Goal: Task Accomplishment & Management: Complete application form

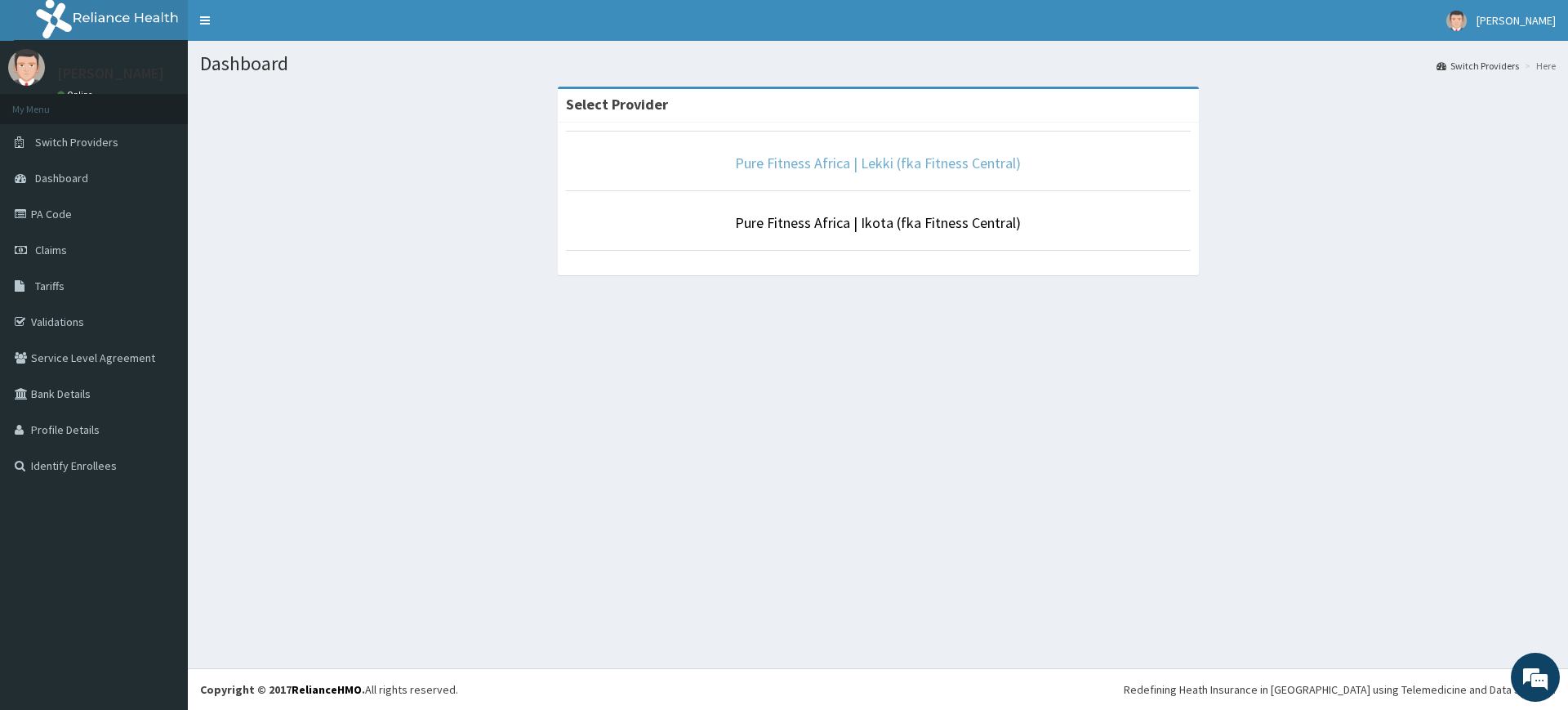
click at [951, 155] on link "Pure Fitness Africa | Lekki (fka Fitness Central)" at bounding box center [877, 162] width 286 height 19
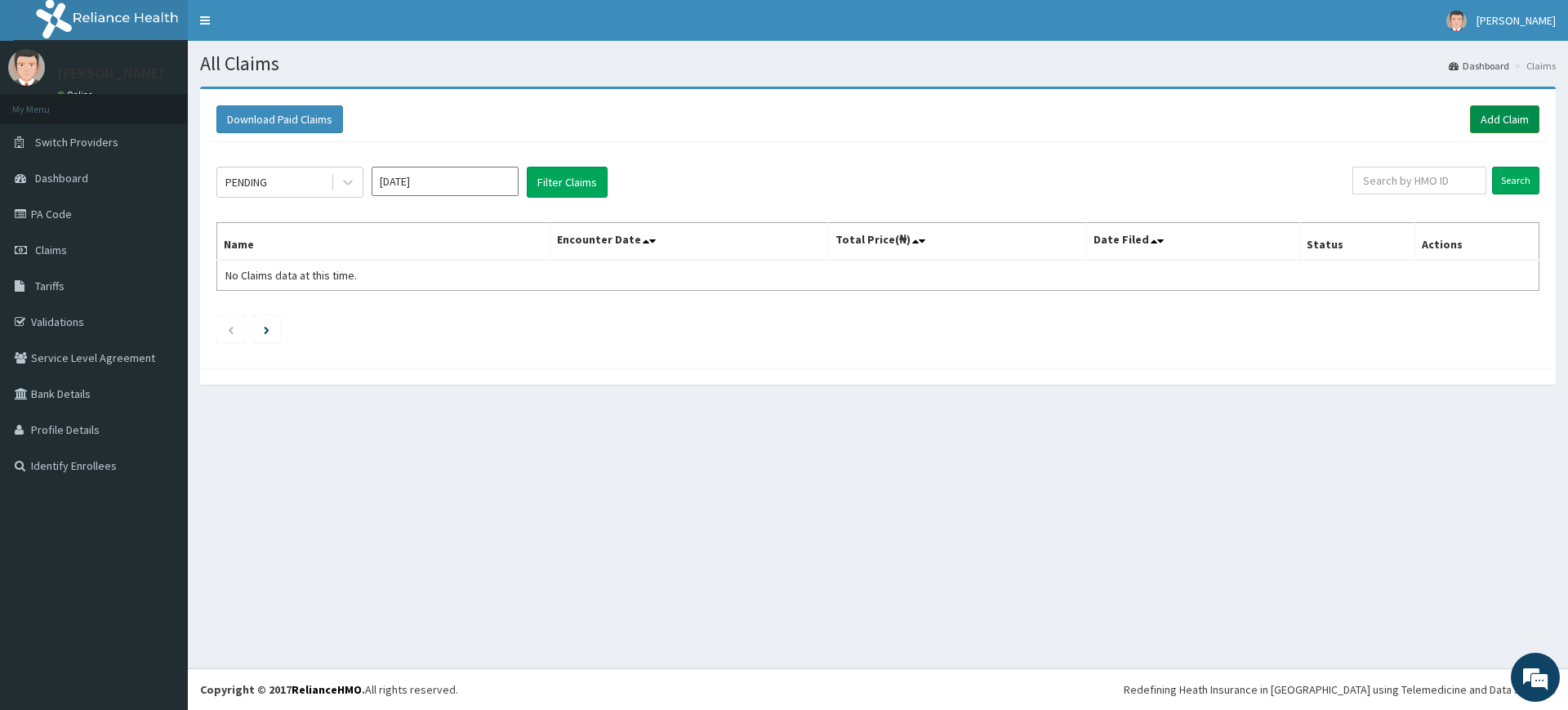
click at [1493, 115] on link "Add Claim" at bounding box center [1504, 118] width 69 height 28
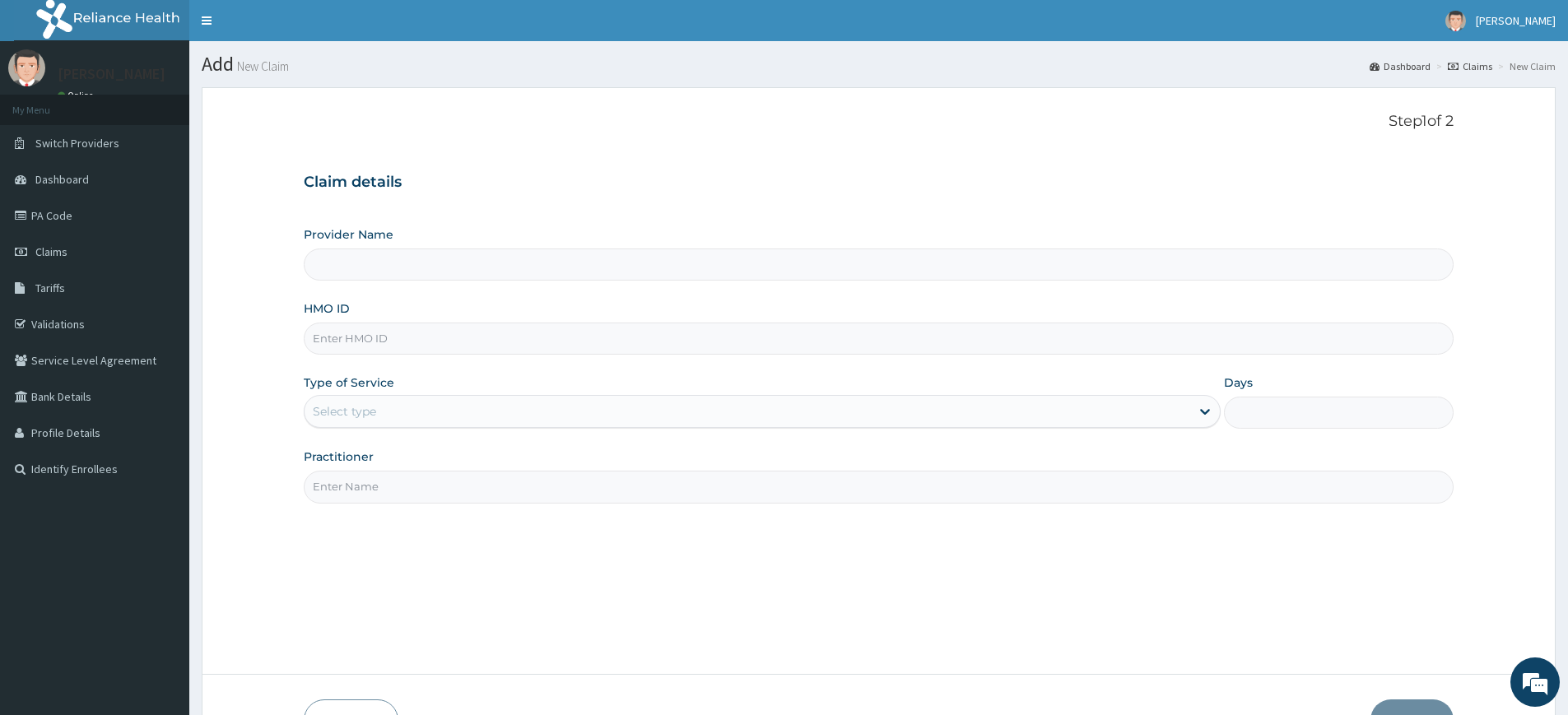
click at [388, 499] on input "Practitioner" at bounding box center [879, 487] width 1150 height 33
type input "Pure Fitness Africa | Lekki (fka Fitness Central)"
type input "1"
click at [477, 481] on input "Practitioner" at bounding box center [879, 487] width 1150 height 33
type input "pure fitness africa"
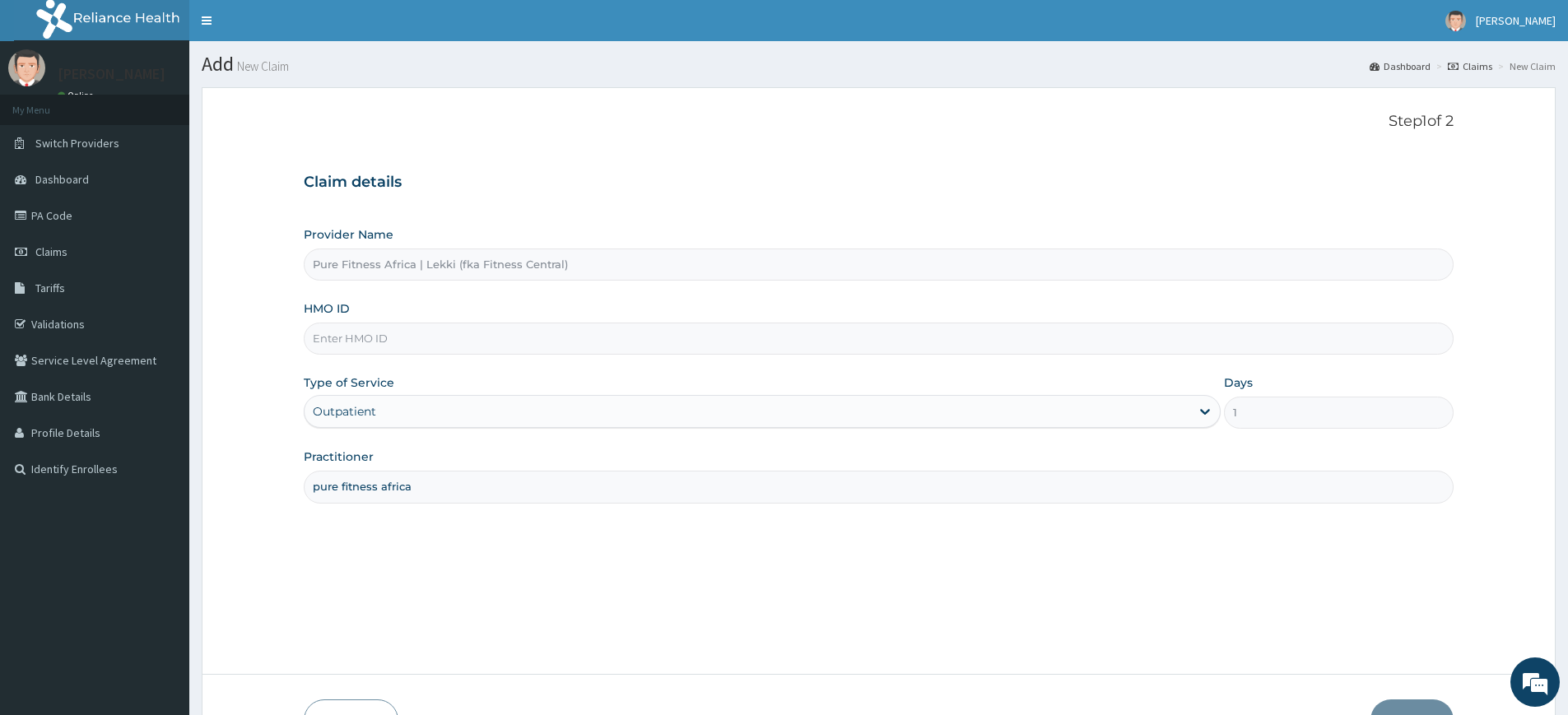
click at [482, 351] on input "HMO ID" at bounding box center [879, 339] width 1150 height 33
type input "RFC/10069/B"
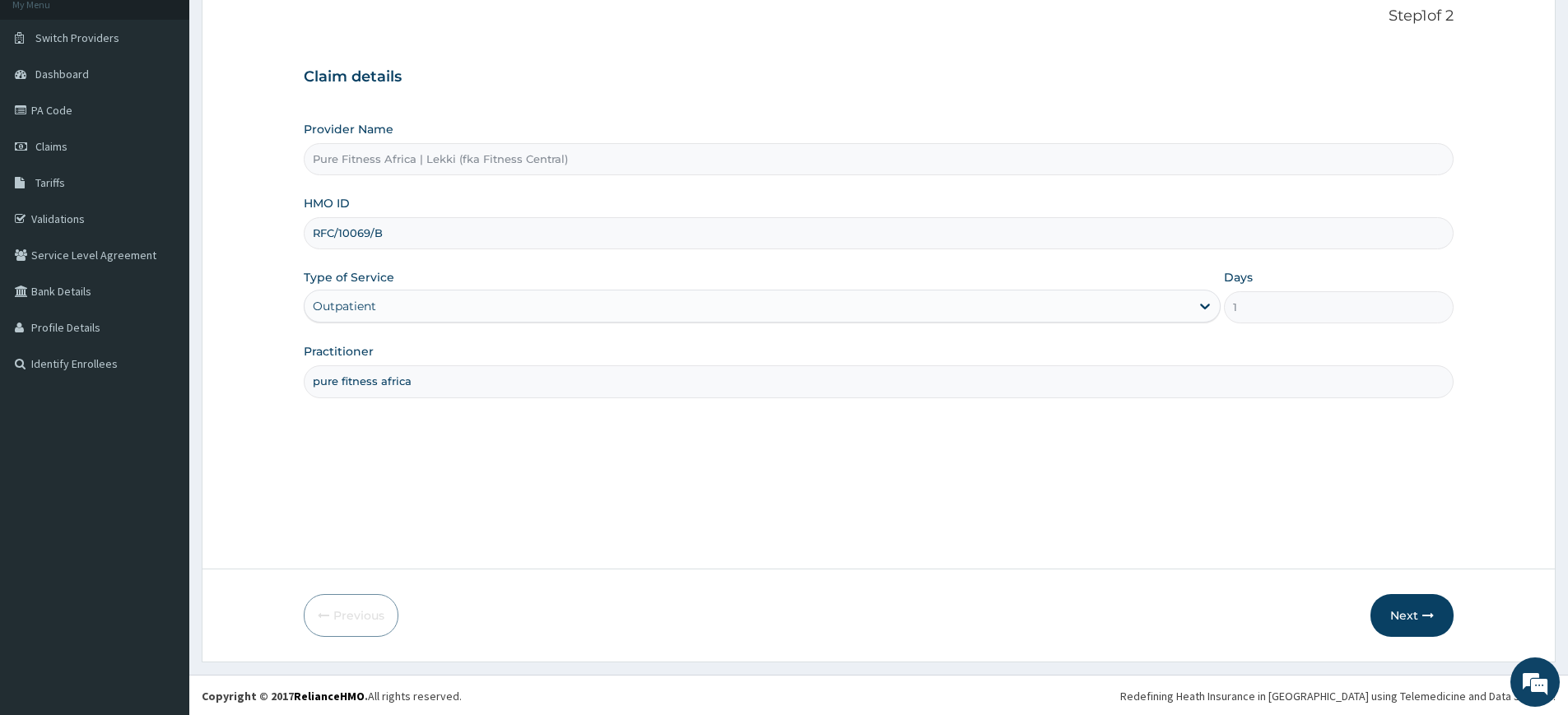
scroll to position [107, 0]
click at [1400, 615] on button "Next" at bounding box center [1412, 613] width 83 height 42
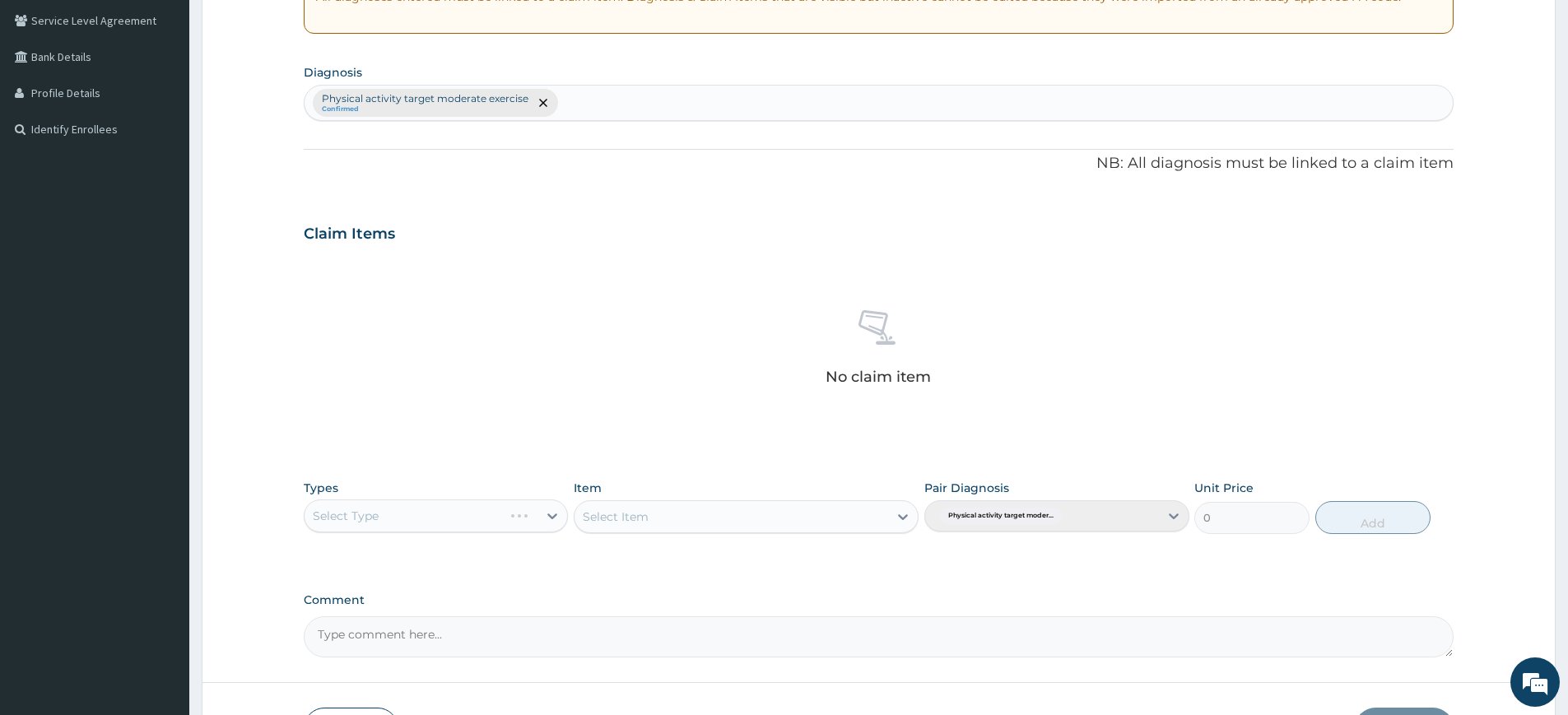
scroll to position [455, 0]
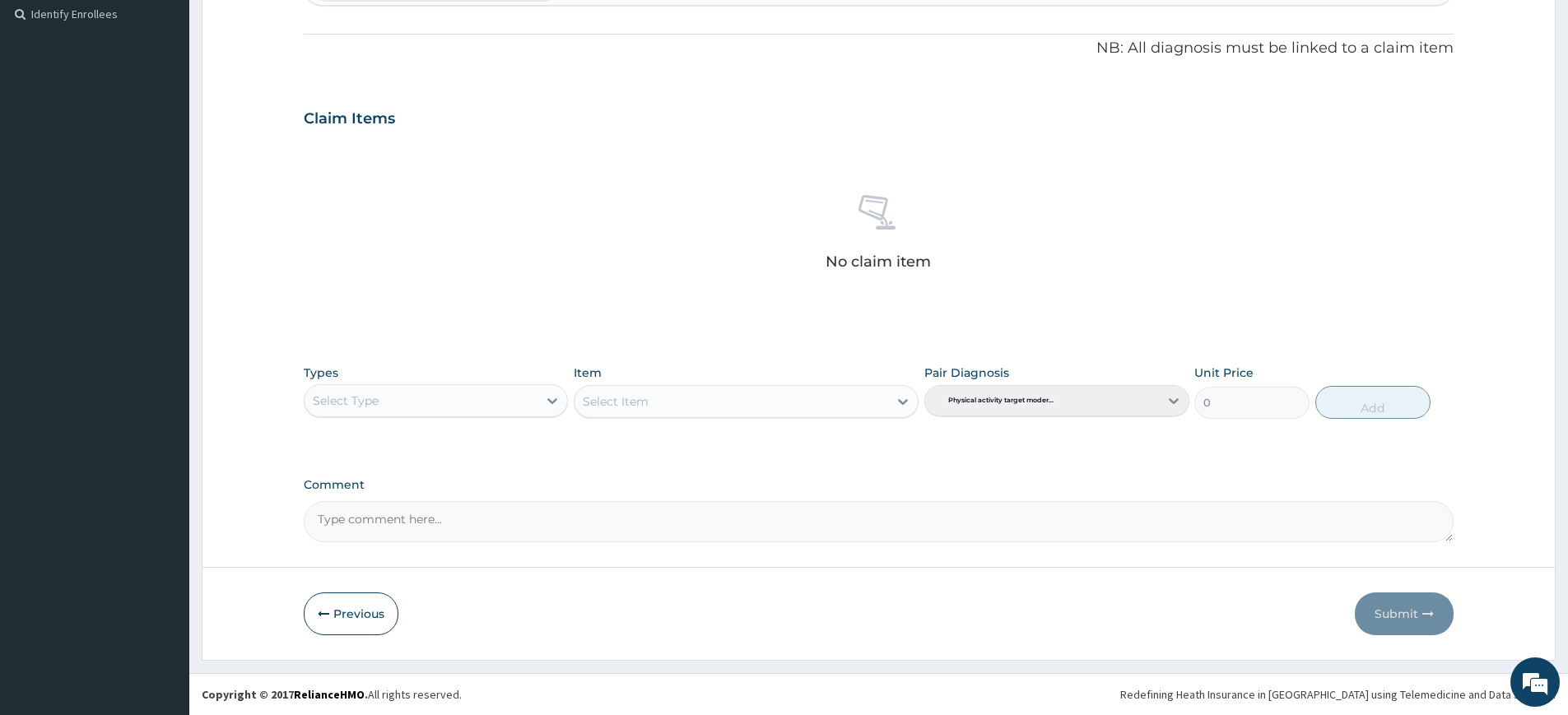
click at [392, 398] on div "Select Type" at bounding box center [421, 400] width 233 height 26
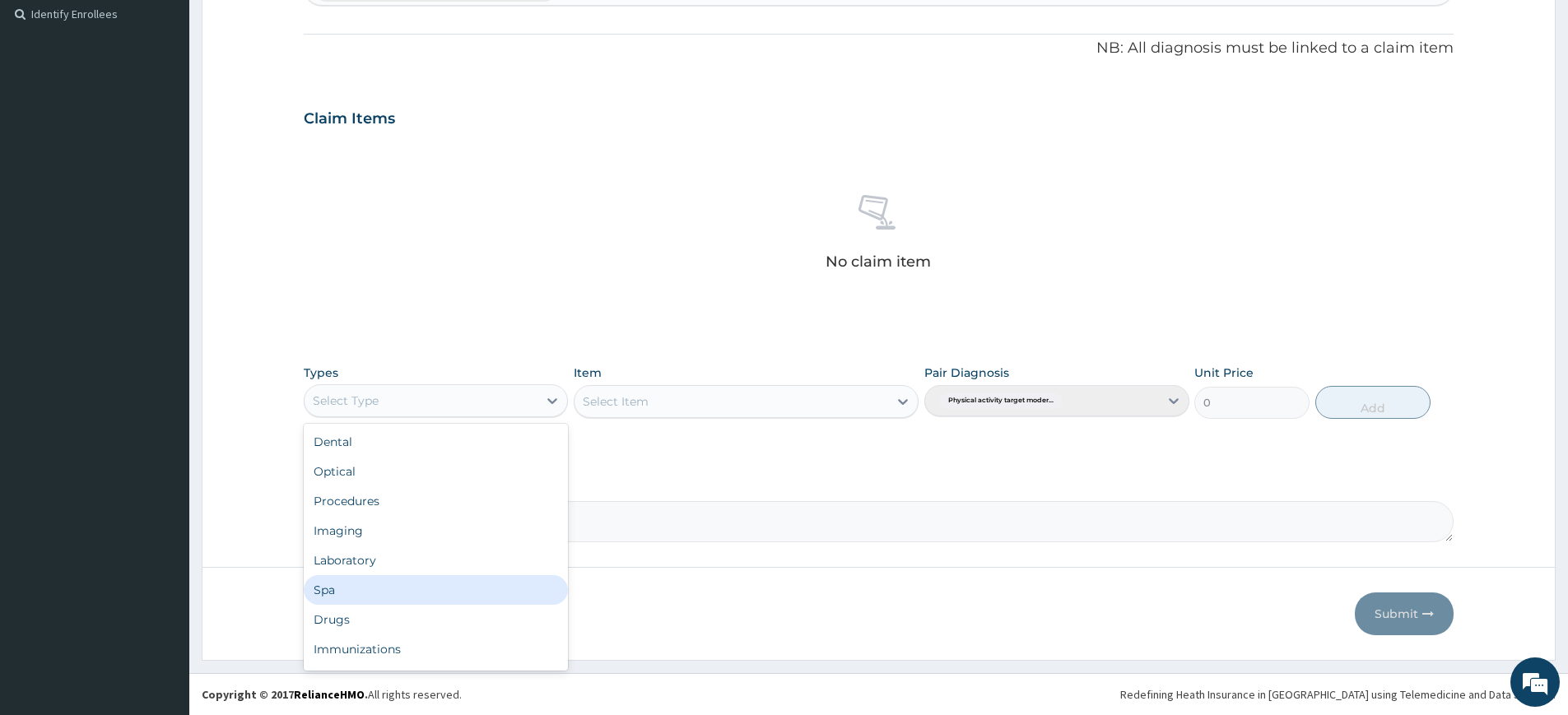
scroll to position [56, 0]
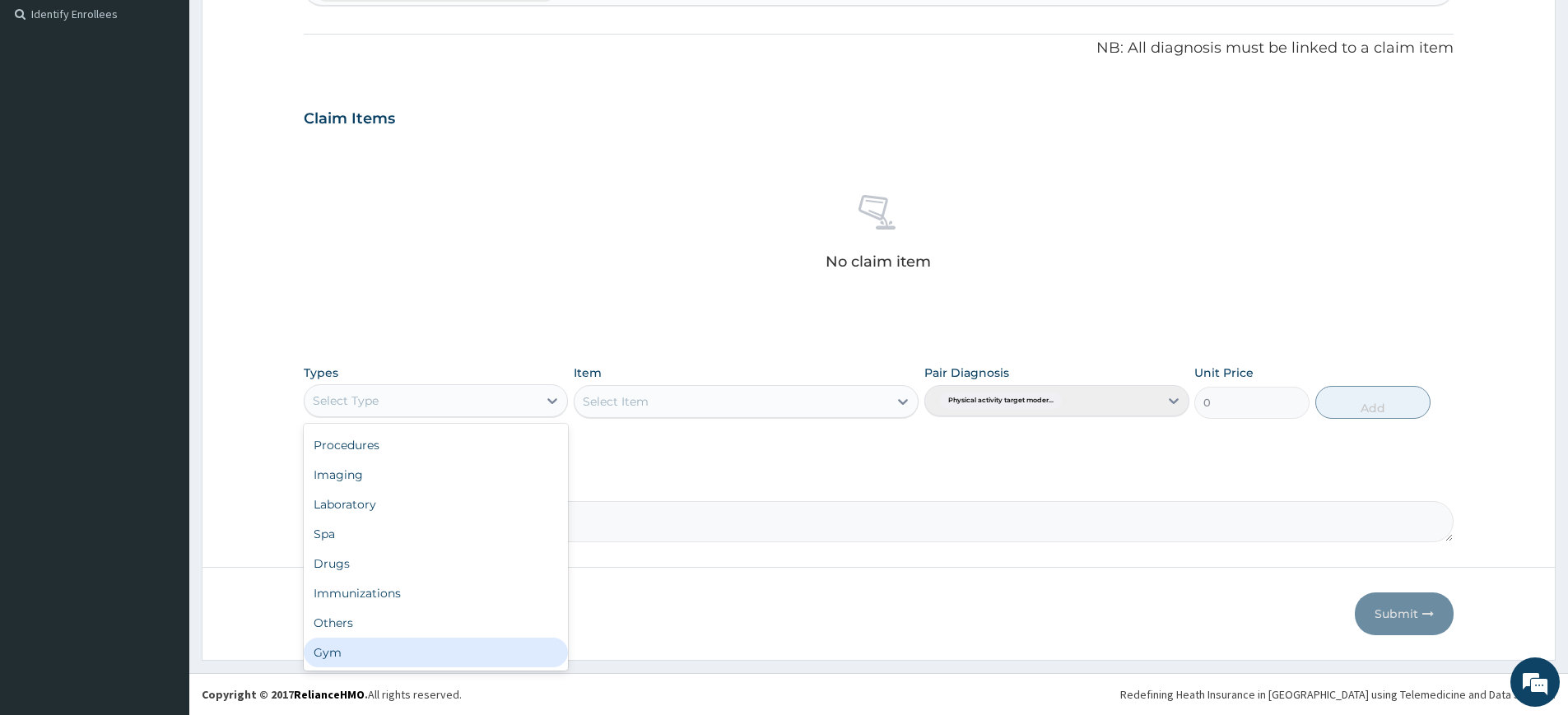
click at [420, 641] on div "Gym" at bounding box center [436, 652] width 264 height 30
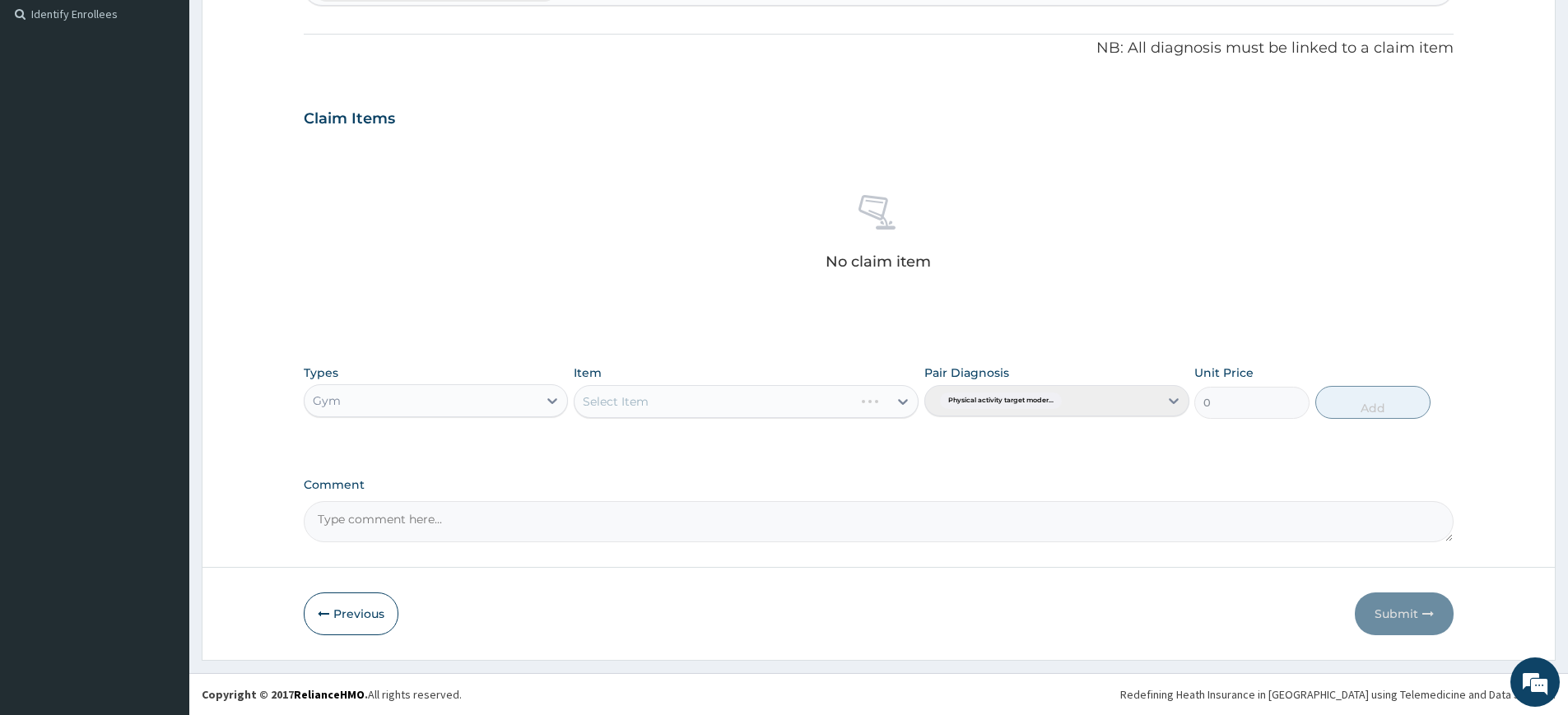
click at [739, 405] on div "Select Item" at bounding box center [713, 401] width 279 height 26
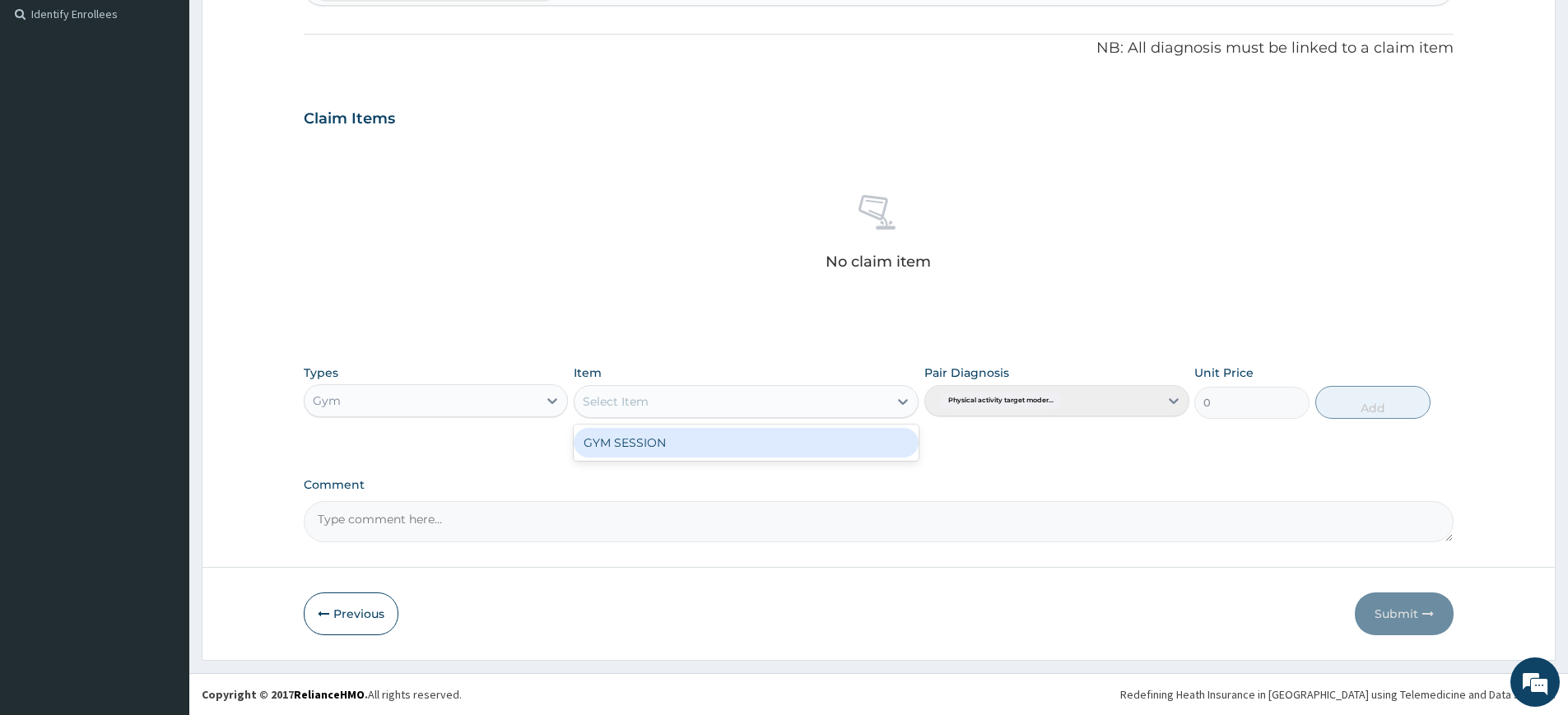
click at [748, 447] on div "GYM SESSION" at bounding box center [745, 442] width 345 height 30
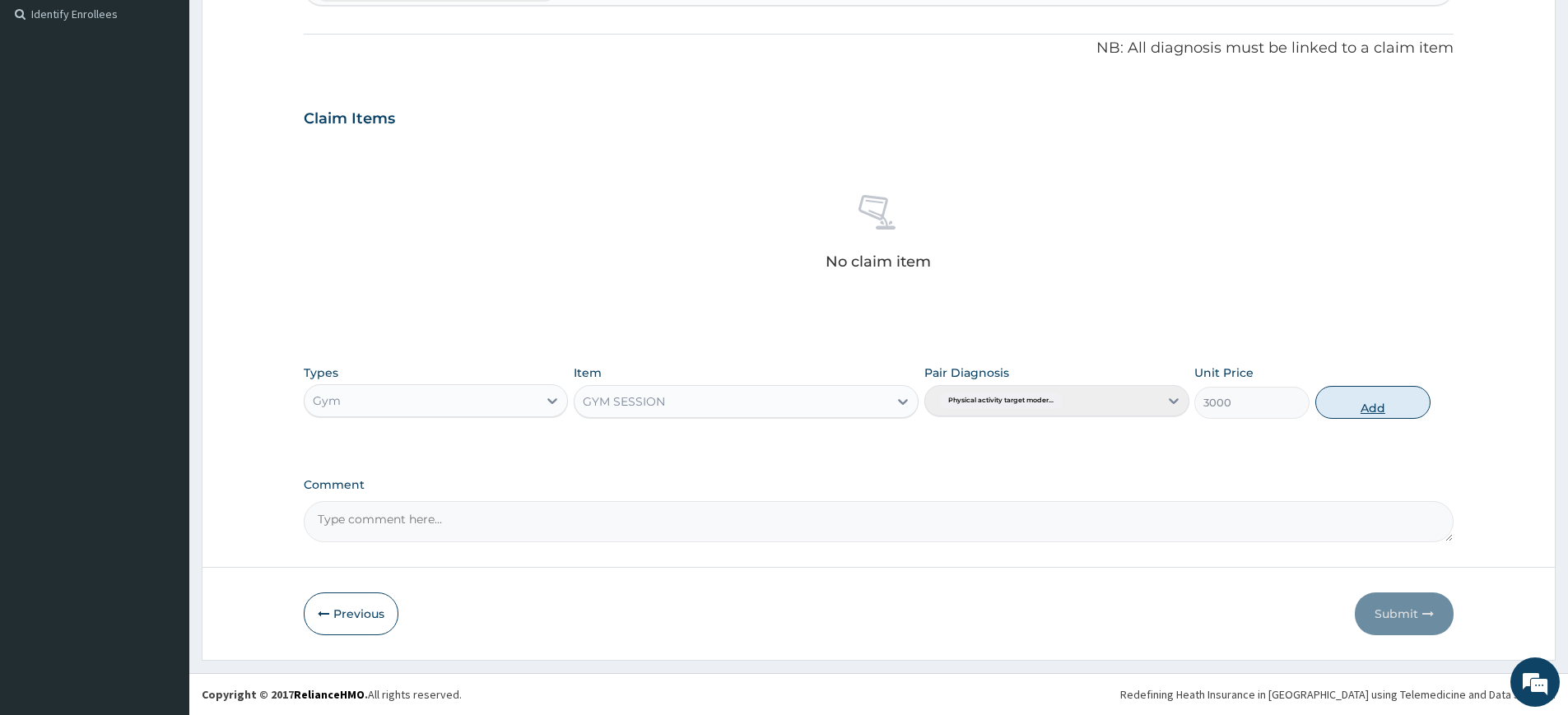
click at [1343, 390] on button "Add" at bounding box center [1373, 402] width 115 height 33
type input "0"
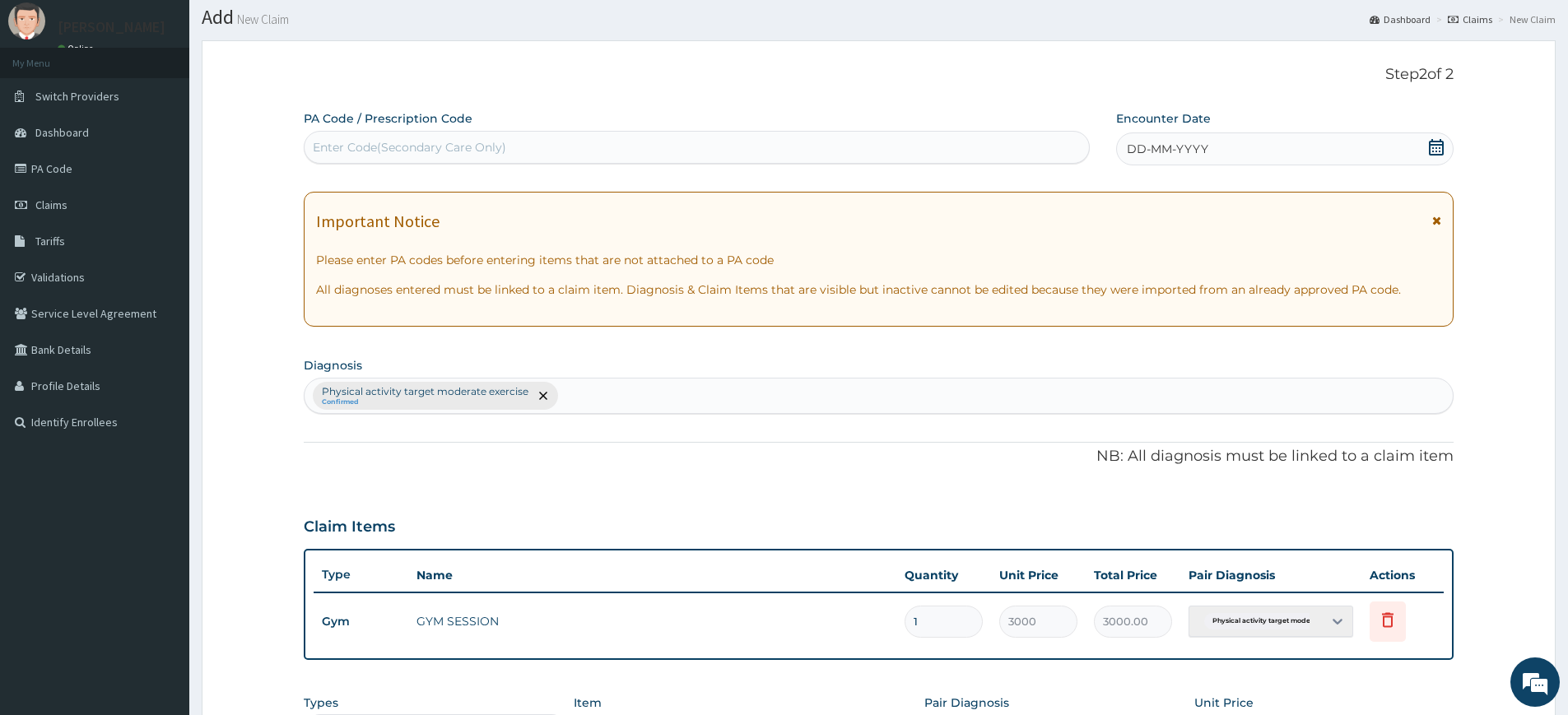
scroll to position [0, 0]
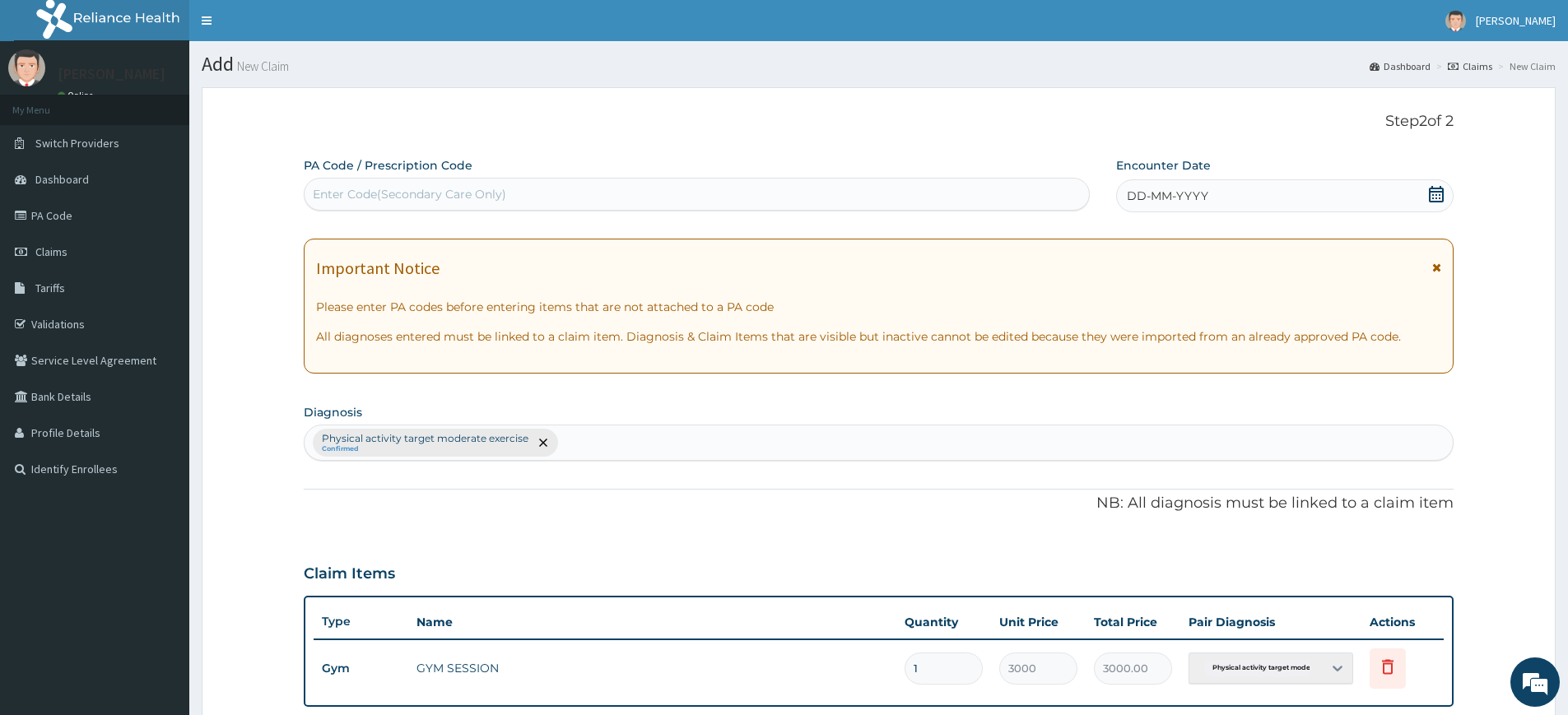
click at [1189, 208] on div "DD-MM-YYYY" at bounding box center [1284, 195] width 336 height 33
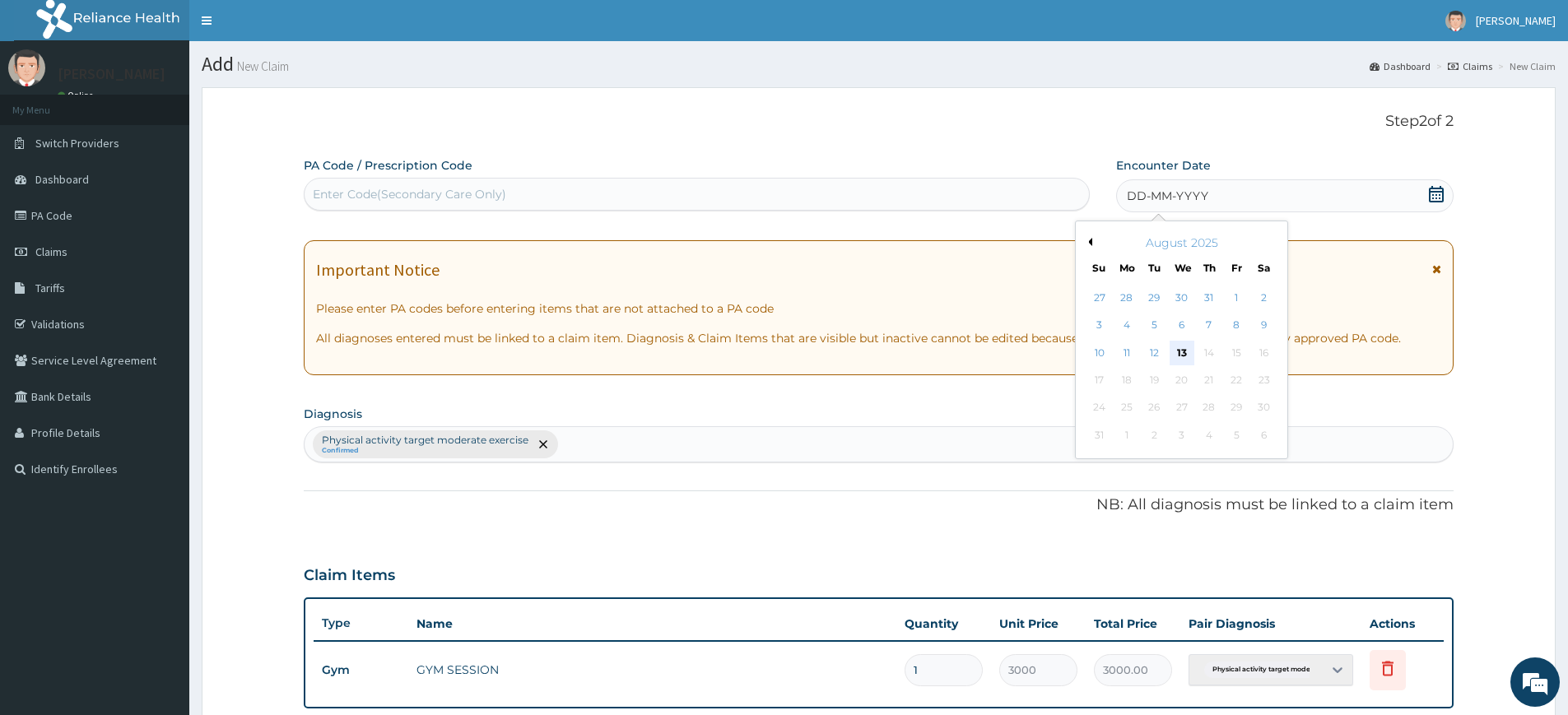
drag, startPoint x: 1182, startPoint y: 351, endPoint x: 1149, endPoint y: 342, distance: 34.2
click at [1181, 351] on div "13" at bounding box center [1182, 353] width 24 height 24
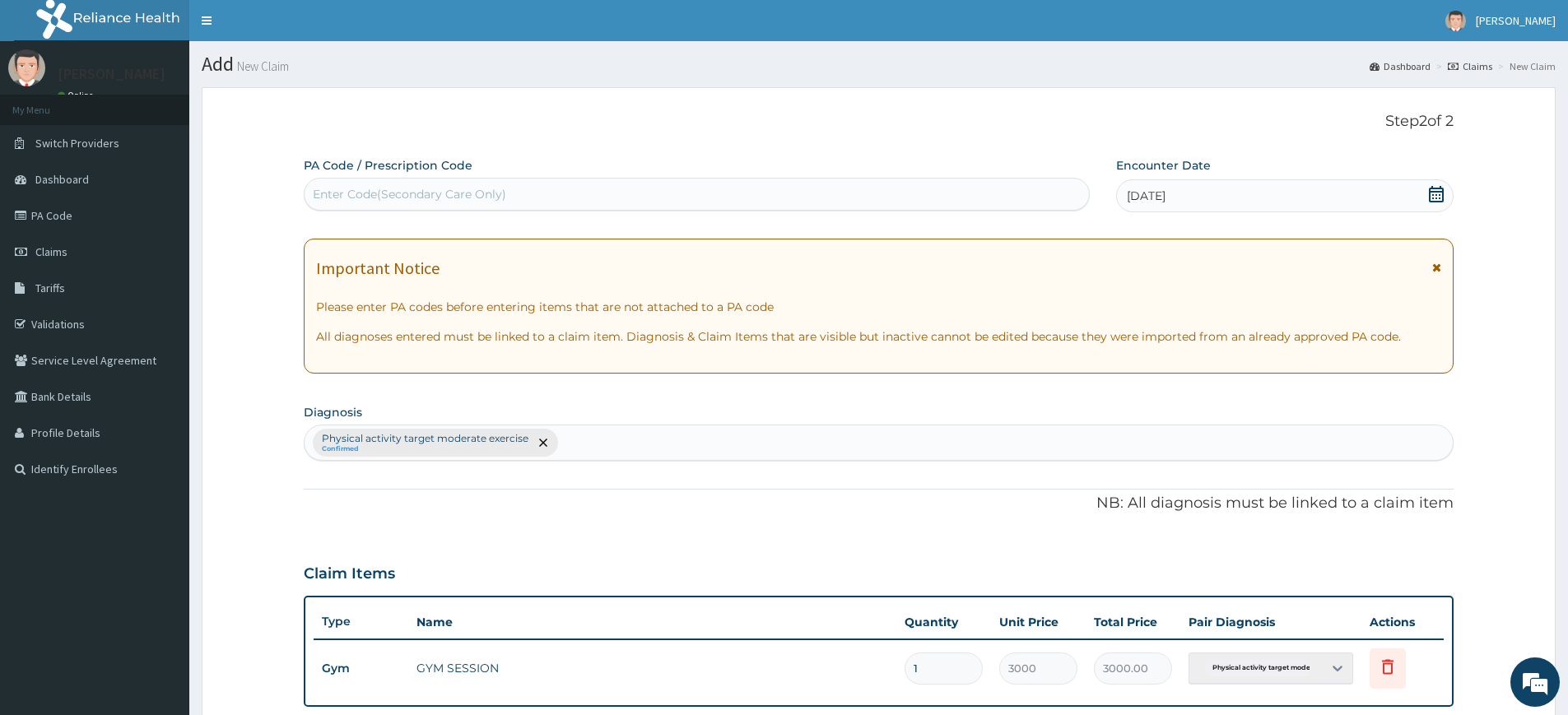
click at [980, 202] on div "Enter Code(Secondary Care Only)" at bounding box center [697, 193] width 785 height 26
type input "PA/058149"
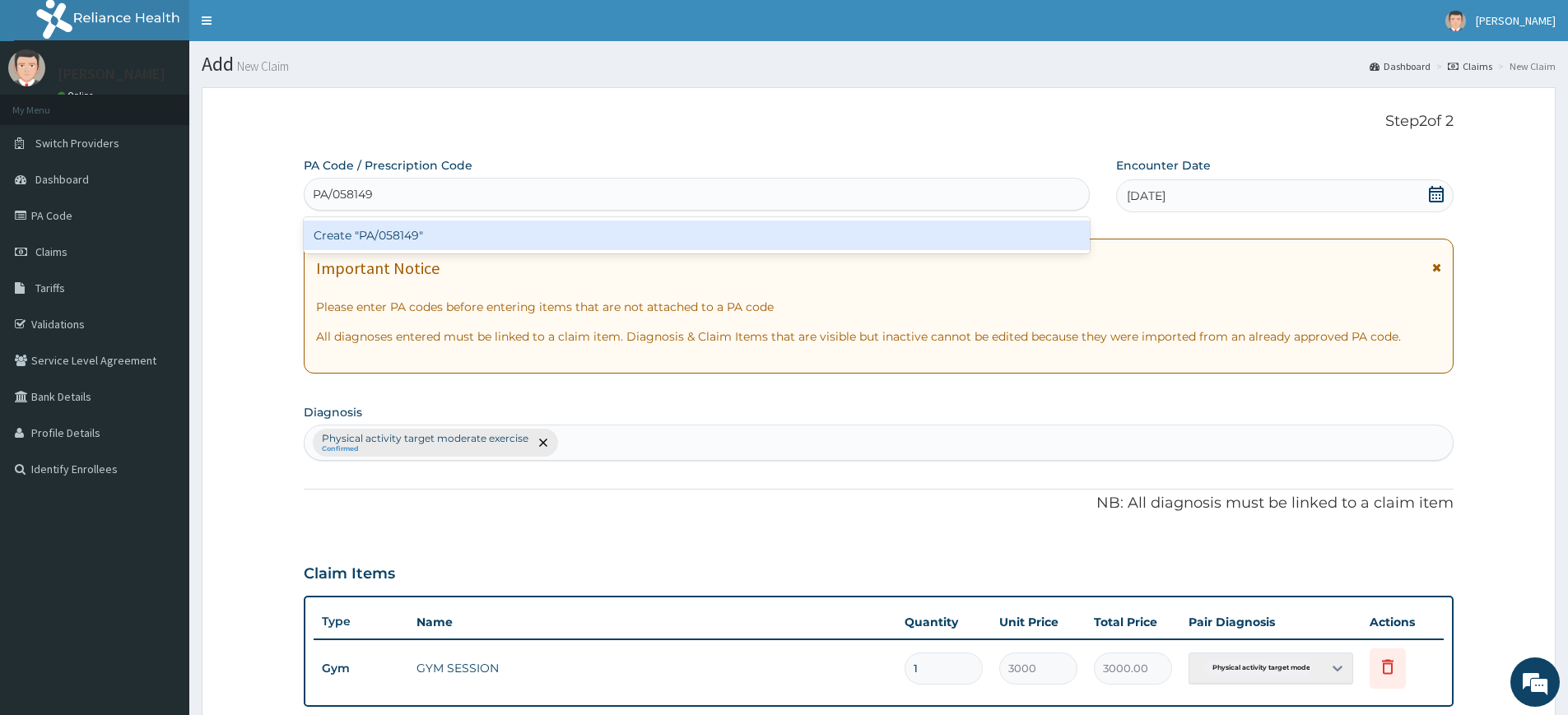
click at [922, 232] on div "Create "PA/058149"" at bounding box center [696, 235] width 786 height 30
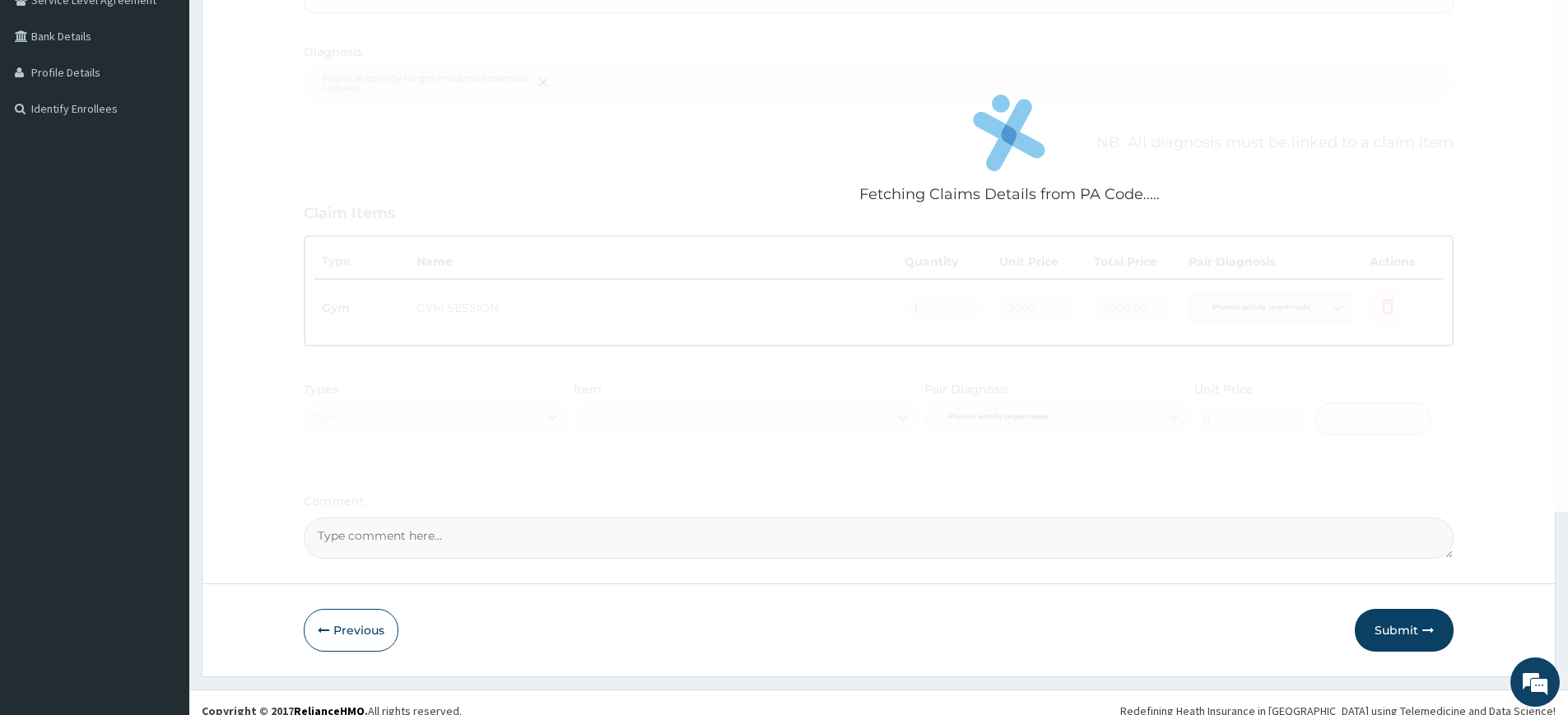
scroll to position [377, 0]
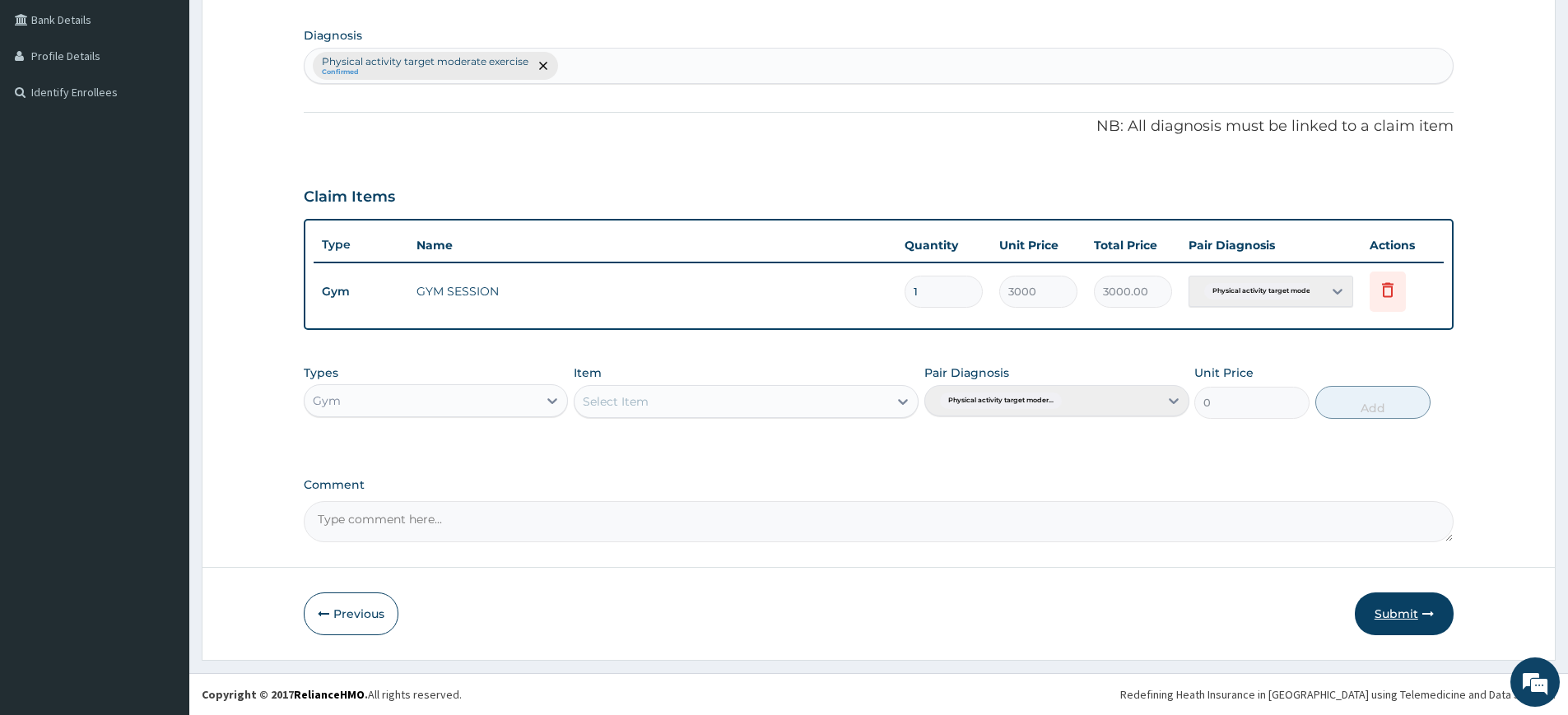
click at [1430, 621] on button "Submit" at bounding box center [1403, 613] width 99 height 42
